Goal: Check status

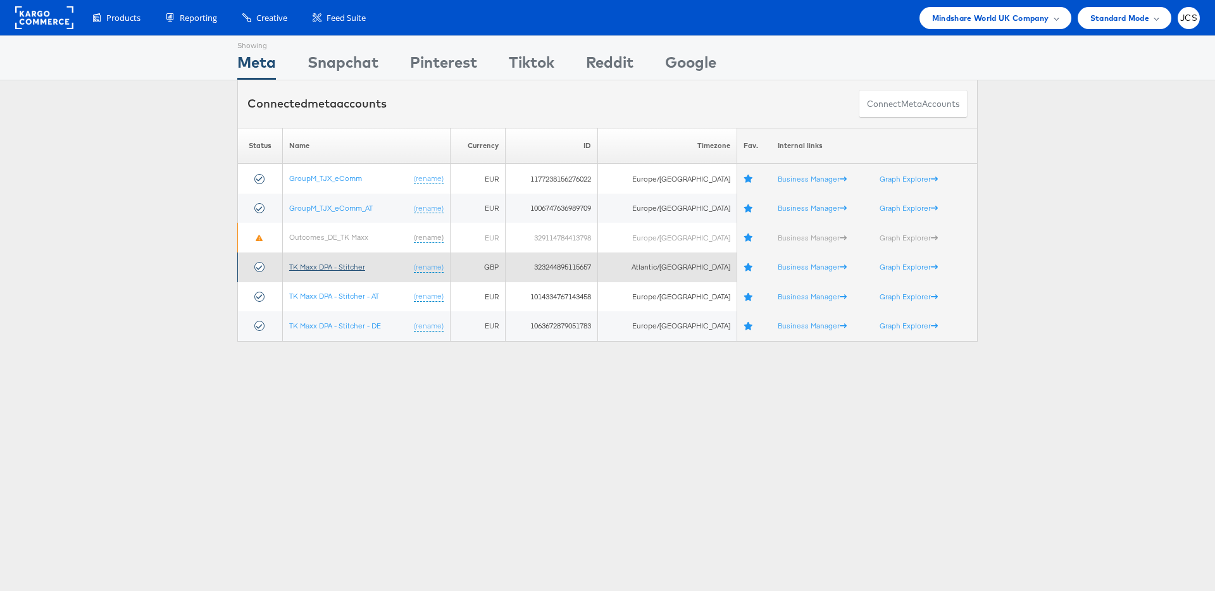
click at [354, 268] on link "TK Maxx DPA - Stitcher" at bounding box center [327, 266] width 76 height 9
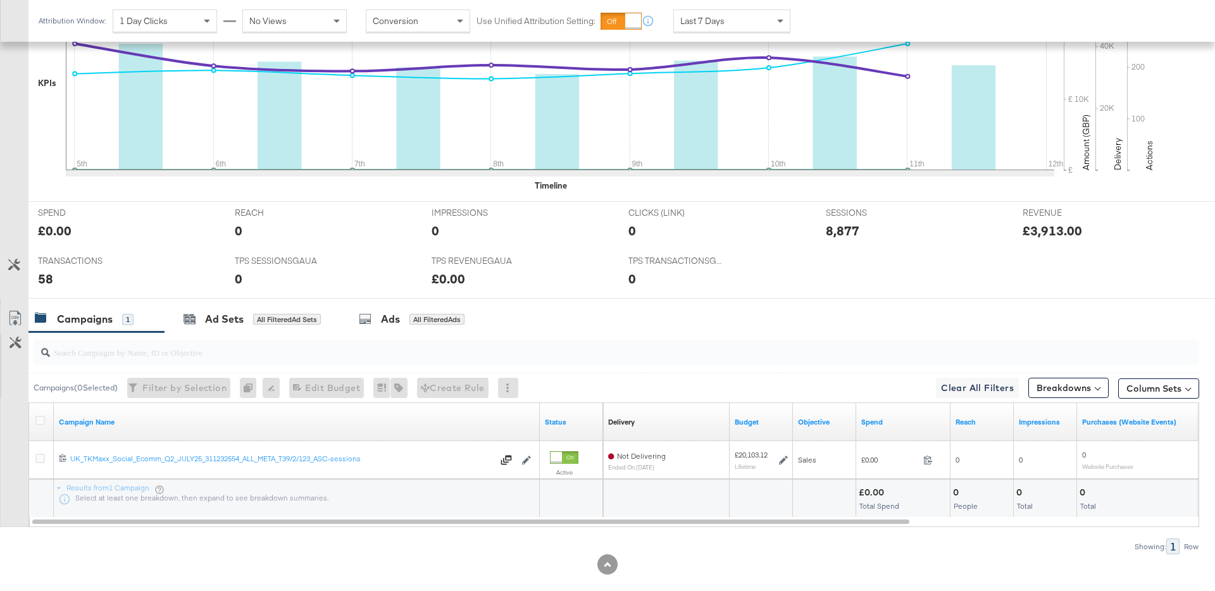
scroll to position [377, 0]
click at [757, 20] on div "Last 7 Days" at bounding box center [732, 21] width 116 height 22
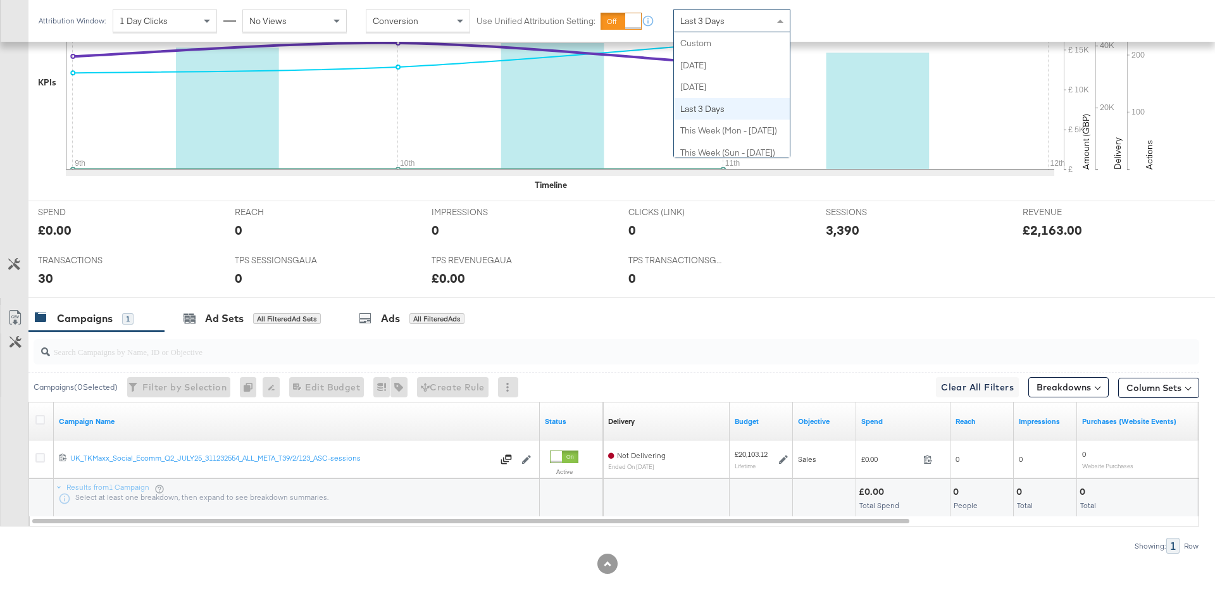
click at [724, 22] on span "Last 3 Days" at bounding box center [703, 20] width 44 height 11
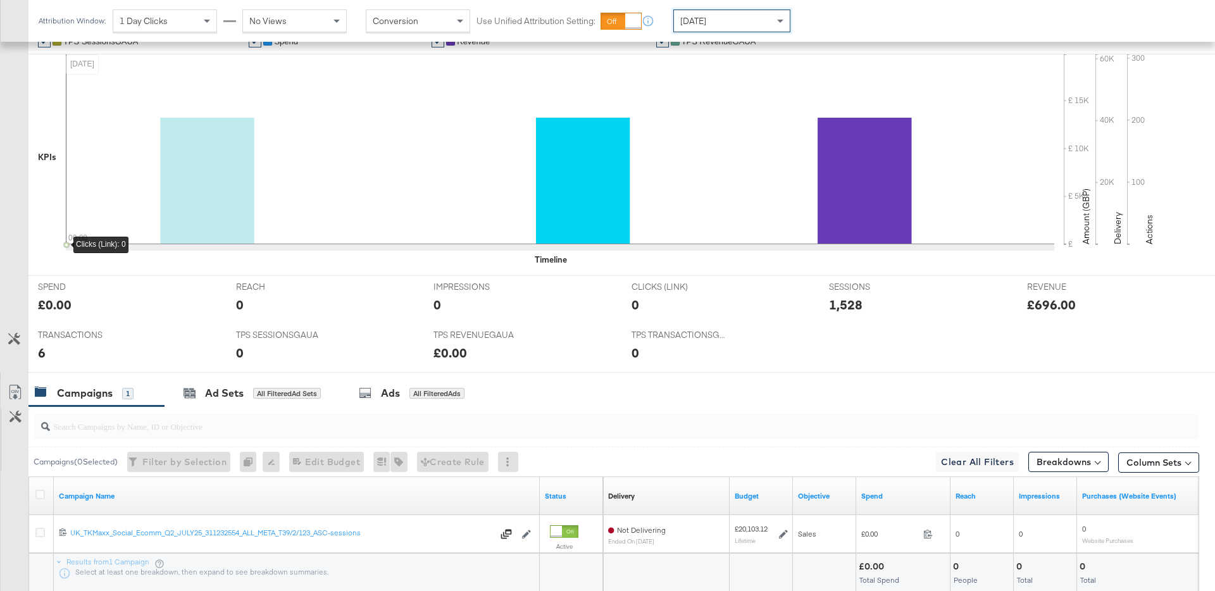
scroll to position [396, 0]
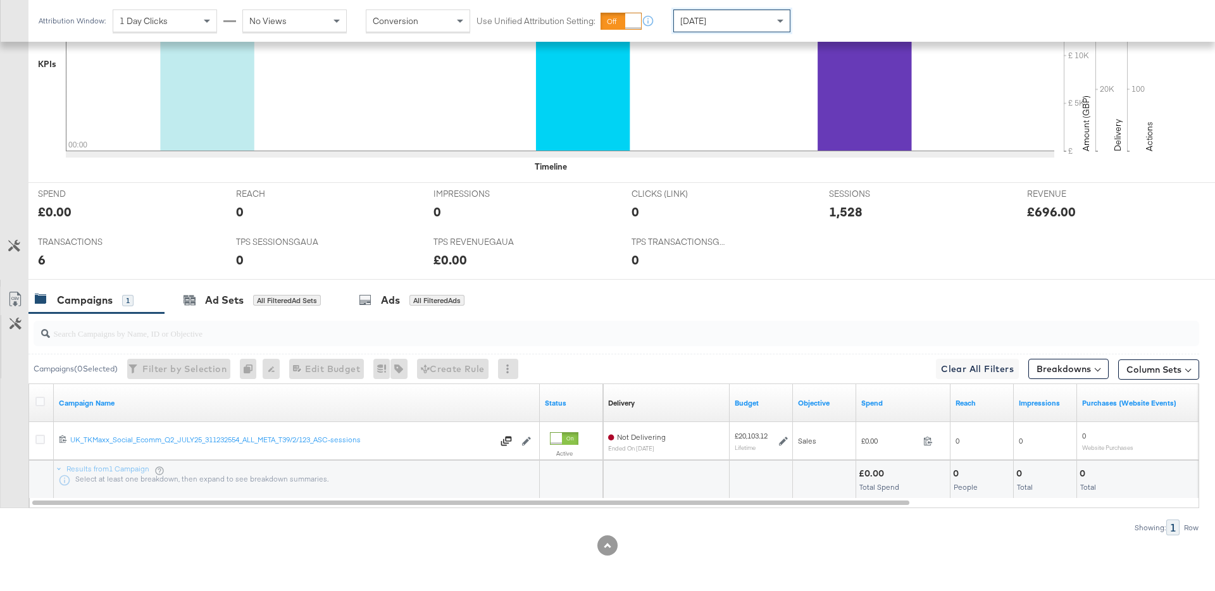
click at [719, 32] on div "Attribution Window: 1 Day Clicks No Views Conversion Use Unified Attribution Se…" at bounding box center [417, 21] width 778 height 42
click at [720, 25] on div "[DATE]" at bounding box center [732, 21] width 116 height 22
click at [741, 252] on div "0" at bounding box center [721, 260] width 179 height 18
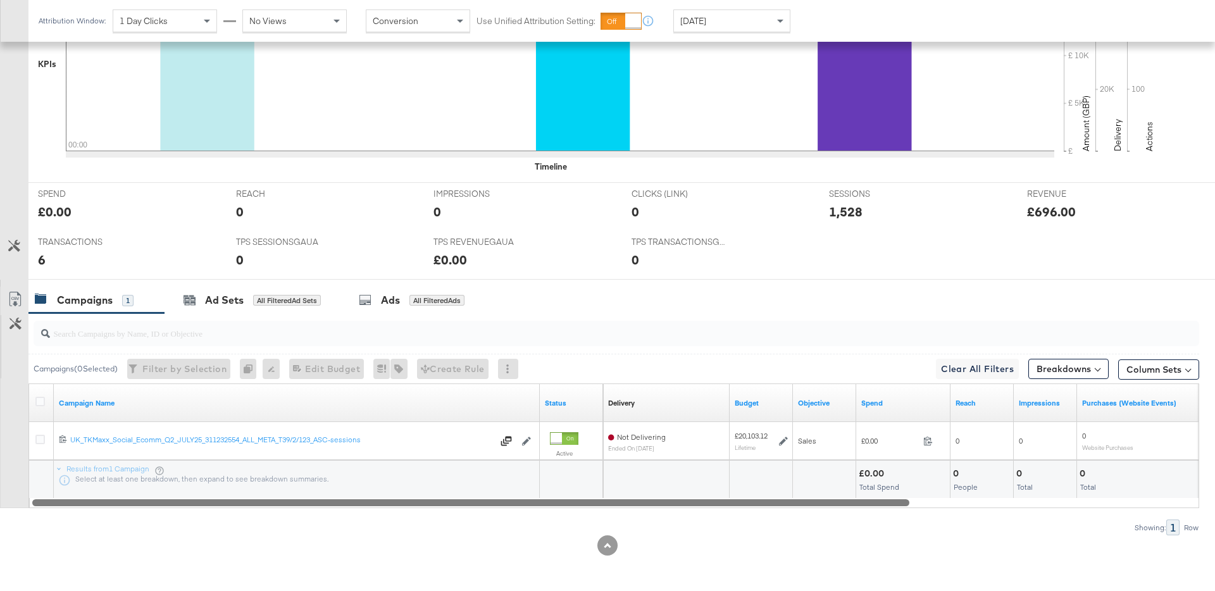
drag, startPoint x: 758, startPoint y: 505, endPoint x: 308, endPoint y: 501, distance: 450.8
click at [311, 501] on div at bounding box center [470, 502] width 877 height 11
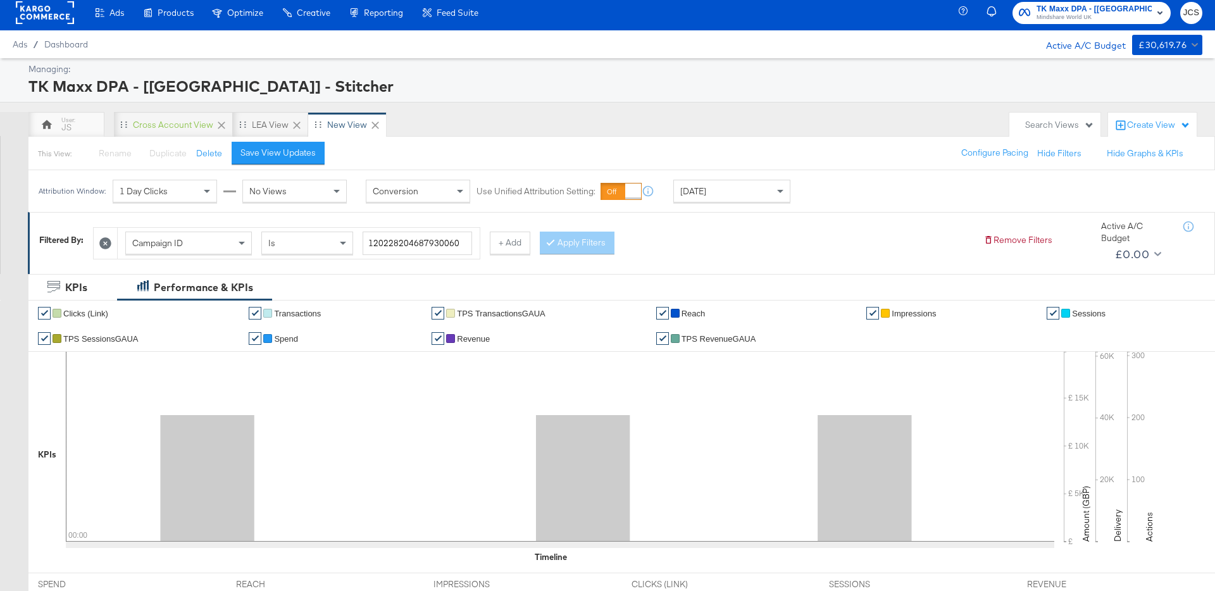
scroll to position [0, 0]
